Goal: Contribute content: Add original content to the website for others to see

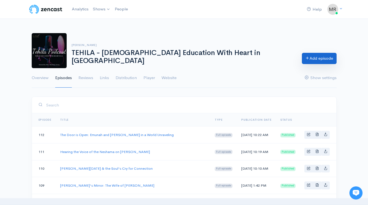
click at [329, 57] on link "Add episode" at bounding box center [319, 58] width 35 height 11
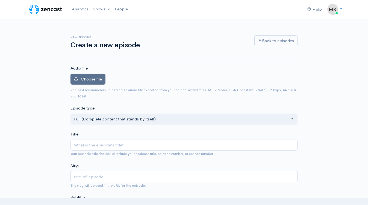
click at [93, 76] on span "Choose file" at bounding box center [91, 78] width 21 height 5
click at [0, 0] on input "Choose file" at bounding box center [0, 0] width 0 height 0
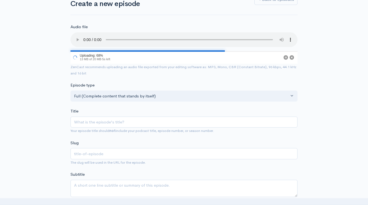
scroll to position [42, 0]
click at [113, 124] on input "Title" at bounding box center [183, 121] width 227 height 11
paste input "[PERSON_NAME] and the Core of Change"
type input "[PERSON_NAME] and the Core of Change"
type input "viduy-and-the-core-of-change"
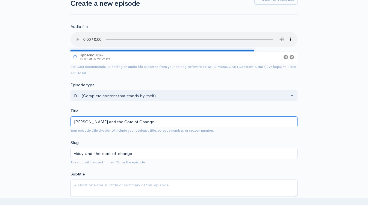
type input "[PERSON_NAME] and the Core of Change"
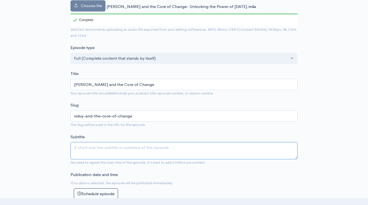
click at [109, 151] on textarea "Subtitle" at bounding box center [183, 150] width 227 height 17
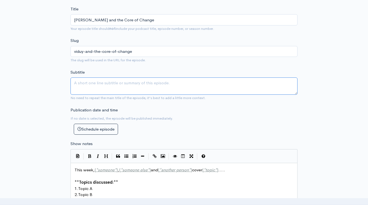
scroll to position [157, 0]
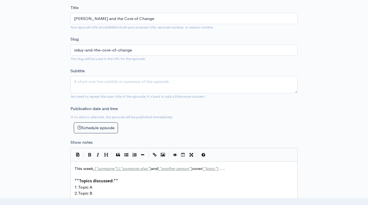
click at [107, 181] on span "Topics discussed:" at bounding box center [96, 180] width 35 height 5
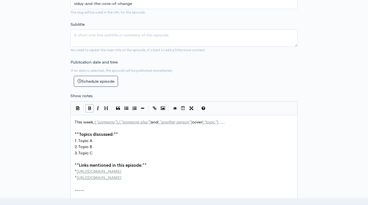
scroll to position [204, 0]
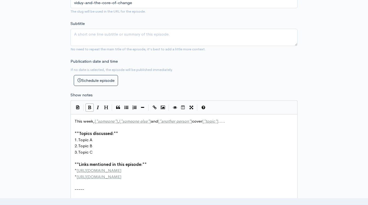
type textarea "This week, [*someone*], [*someone else*] and [*another person*] cover [*topic*]…"
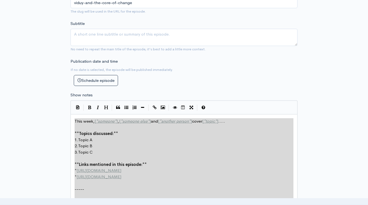
paste textarea
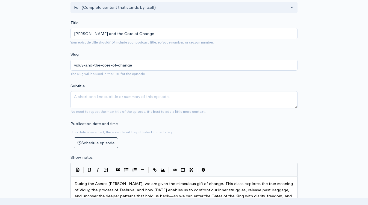
scroll to position [138, 0]
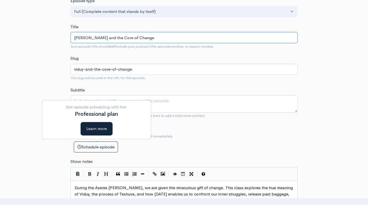
click at [129, 38] on input "[PERSON_NAME] and the Core of Change" at bounding box center [183, 37] width 227 height 11
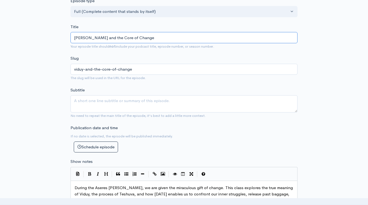
click at [129, 38] on input "[PERSON_NAME] and the Core of Change" at bounding box center [183, 37] width 227 height 11
click at [100, 105] on textarea "Subtitle" at bounding box center [183, 103] width 227 height 17
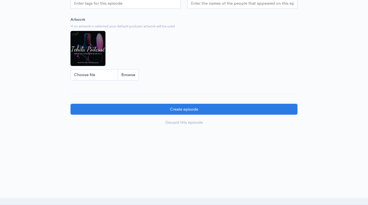
scroll to position [456, 0]
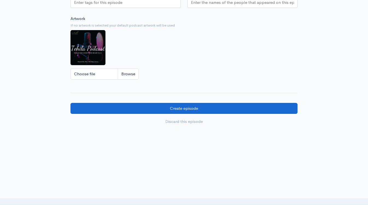
type textarea "Yom Kippur"
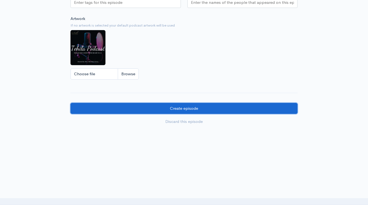
click at [148, 106] on input "Create episode" at bounding box center [183, 108] width 227 height 11
